Goal: Information Seeking & Learning: Check status

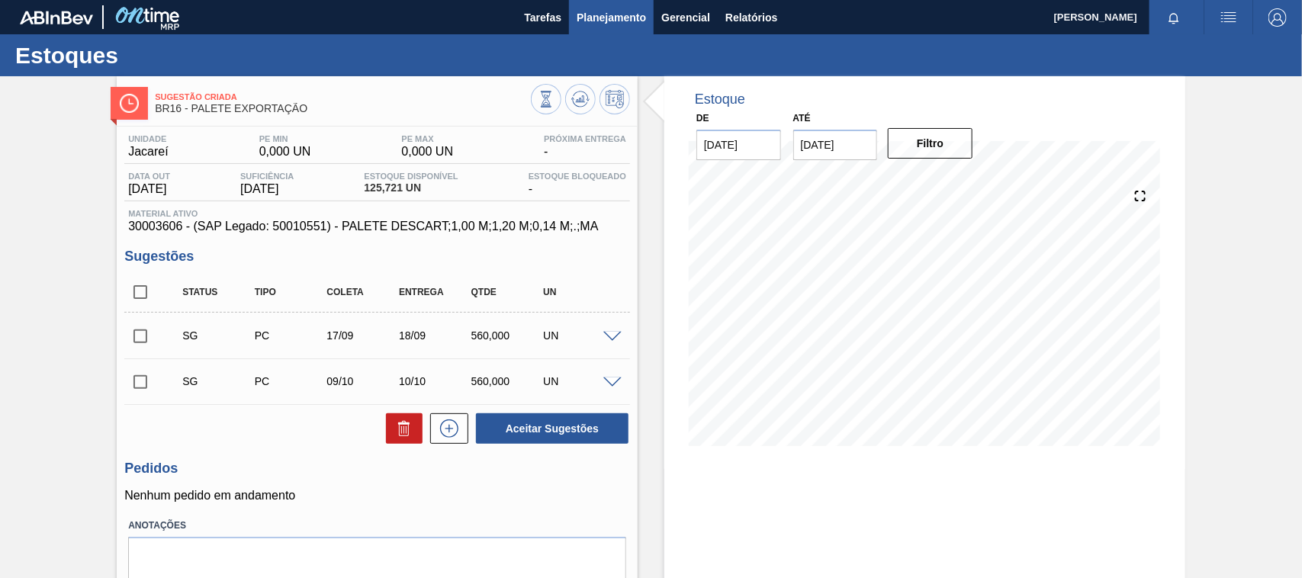
drag, startPoint x: 0, startPoint y: 0, endPoint x: 629, endPoint y: 15, distance: 629.3
click at [629, 15] on span "Planejamento" at bounding box center [610, 17] width 69 height 18
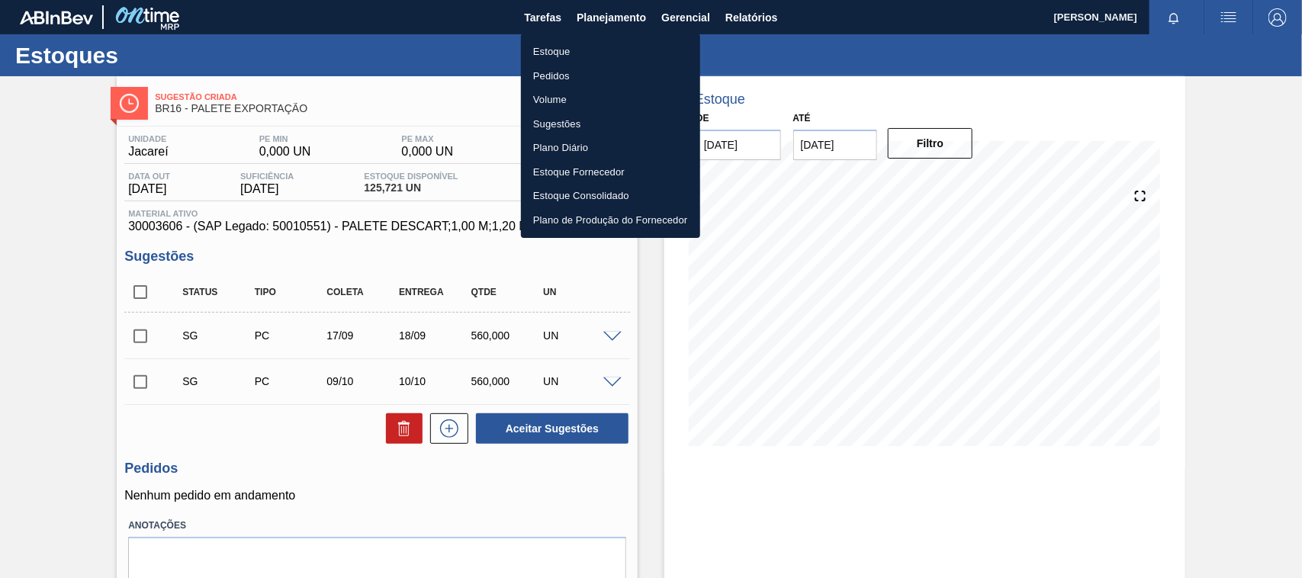
click at [557, 50] on li "Estoque" at bounding box center [610, 52] width 179 height 24
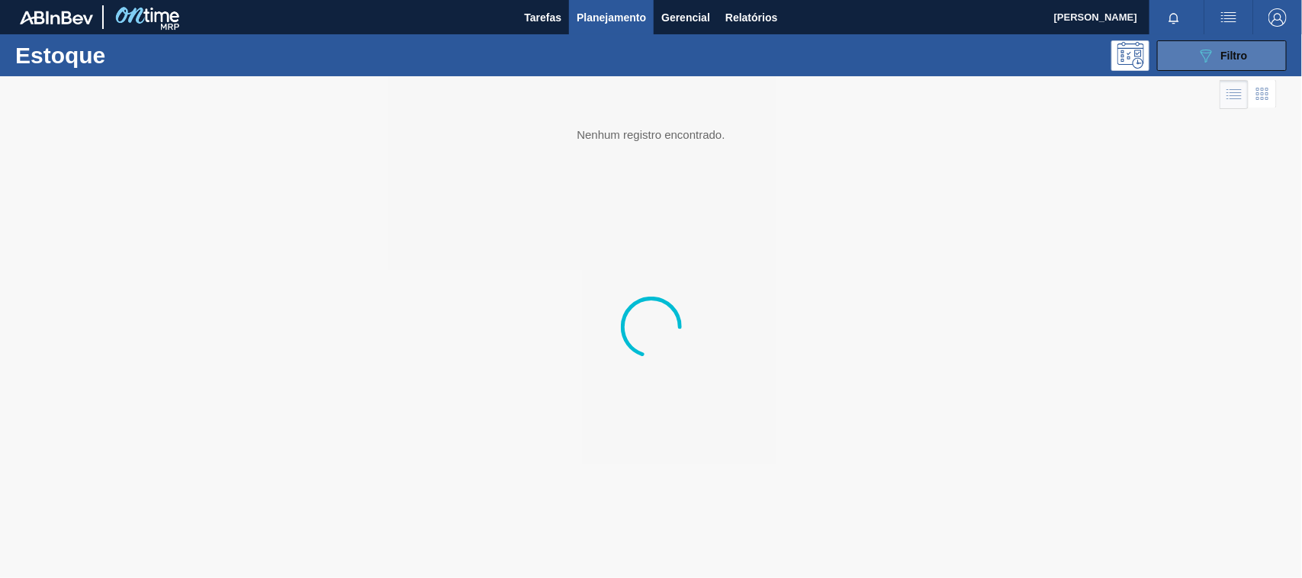
click at [1240, 63] on div "089F7B8B-B2A5-4AFE-B5C0-19BA573D28AC Filtro" at bounding box center [1221, 56] width 51 height 18
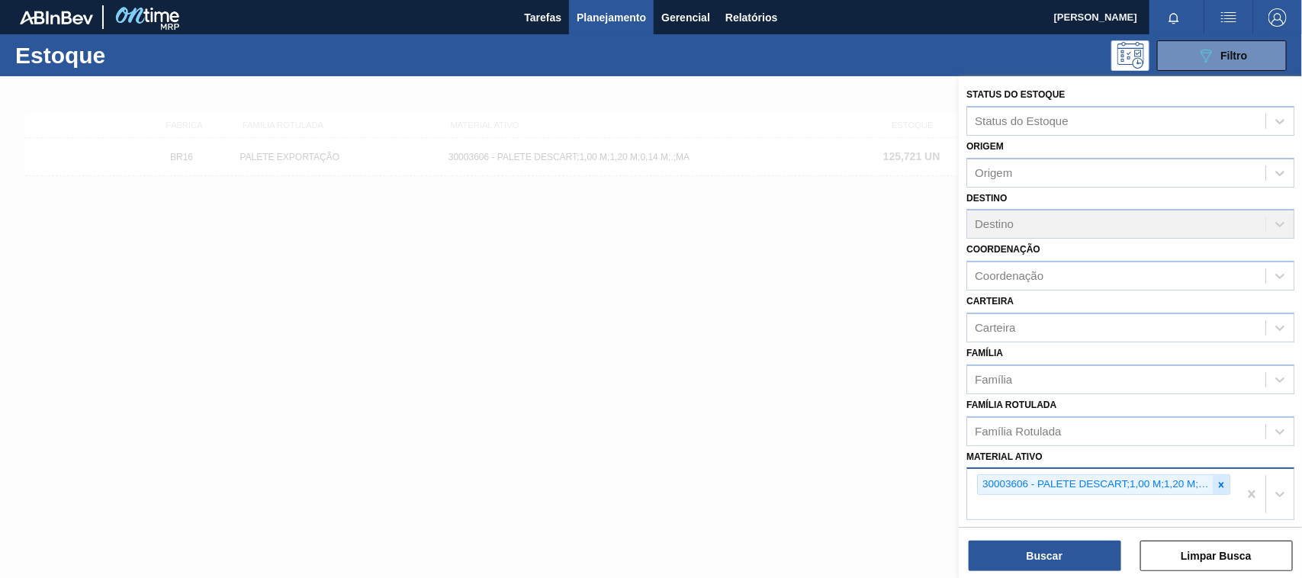
click at [1222, 485] on icon at bounding box center [1220, 485] width 11 height 11
paste ativo "30034673"
type ativo "30034673"
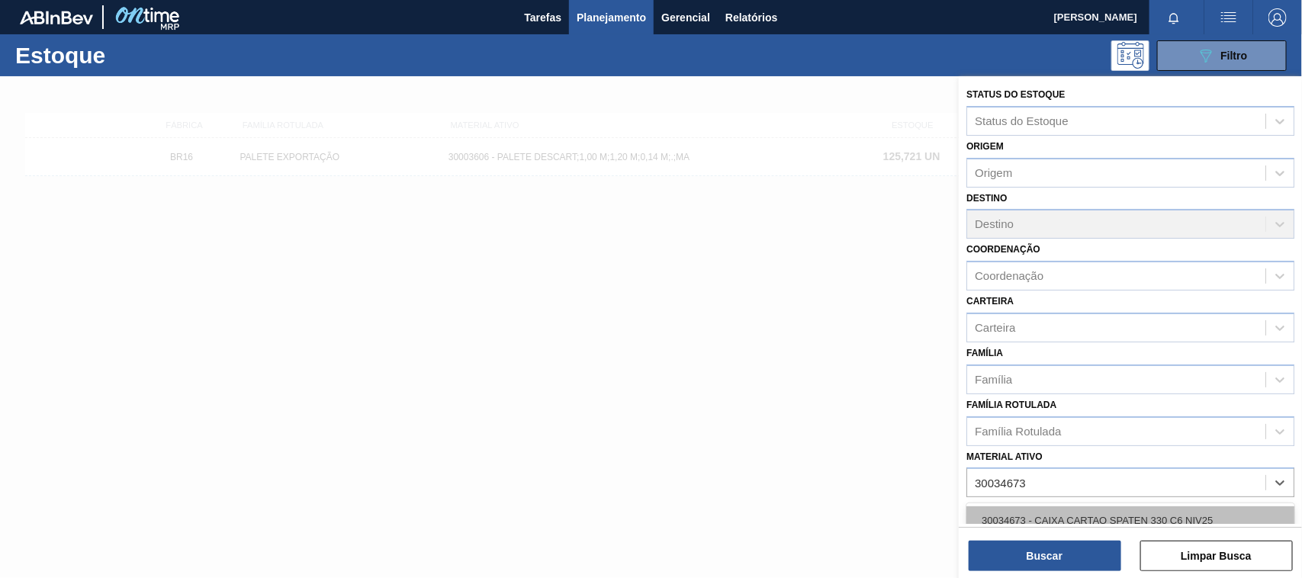
click at [1100, 522] on div "30034673 - CAIXA CARTAO SPATEN 330 C6 NIV25" at bounding box center [1130, 520] width 328 height 28
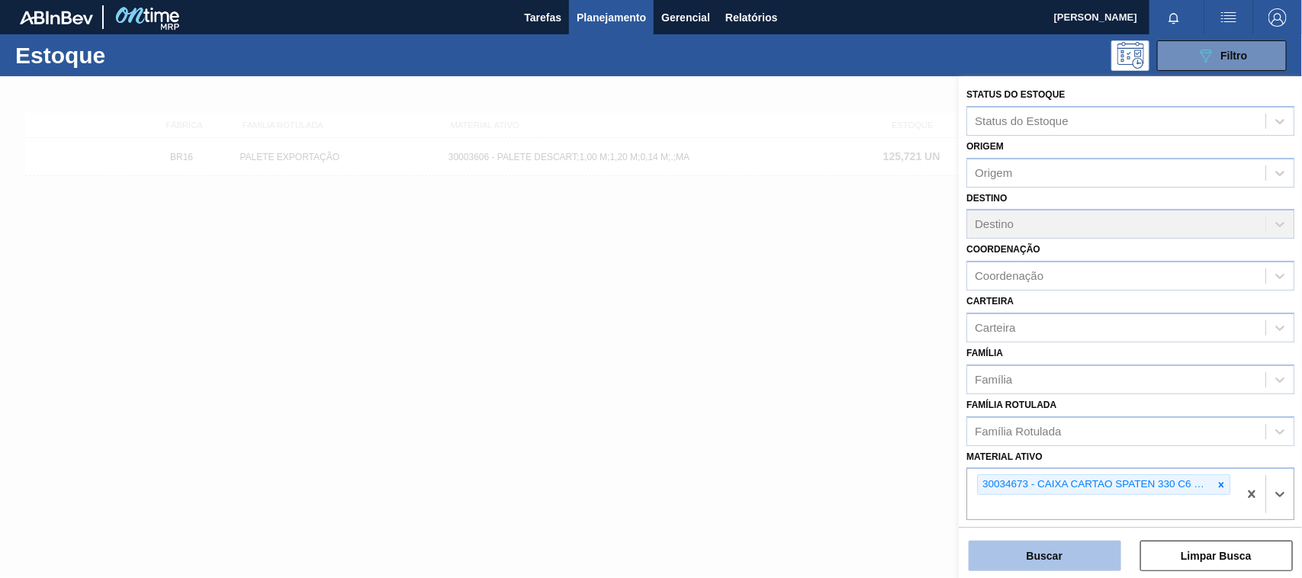
click at [1061, 554] on button "Buscar" at bounding box center [1044, 556] width 153 height 31
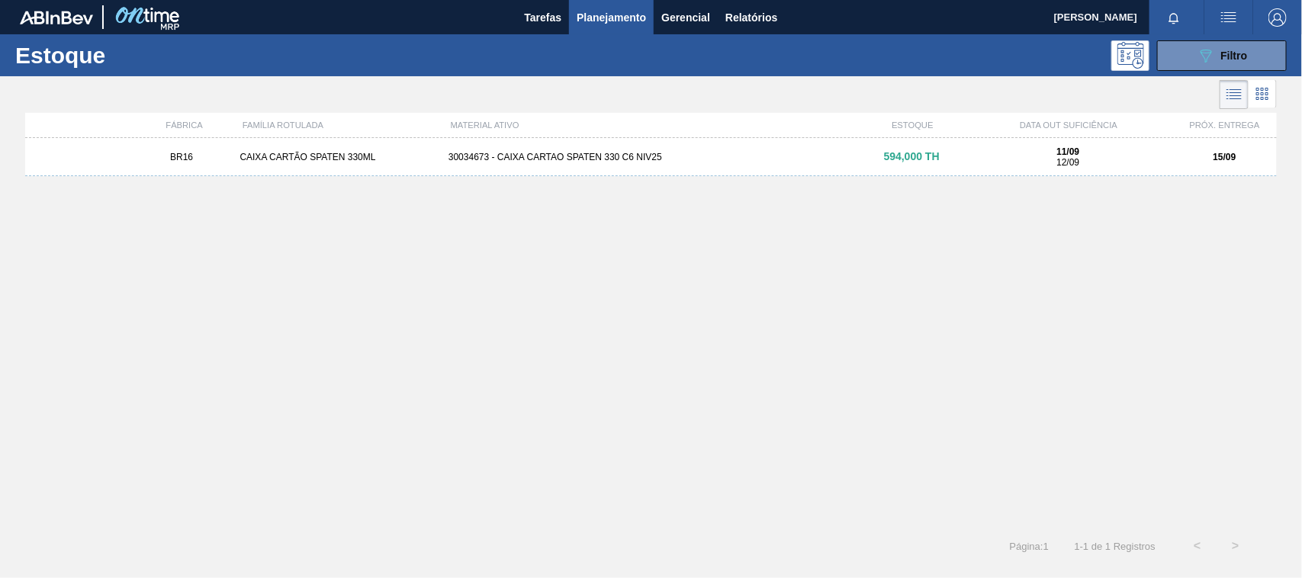
click at [666, 169] on div "BR16 CAIXA CARTÃO SPATEN 330ML 30034673 - CAIXA CARTAO SPATEN 330 C6 NIV25 594,…" at bounding box center [650, 157] width 1251 height 38
